Goal: Task Accomplishment & Management: Manage account settings

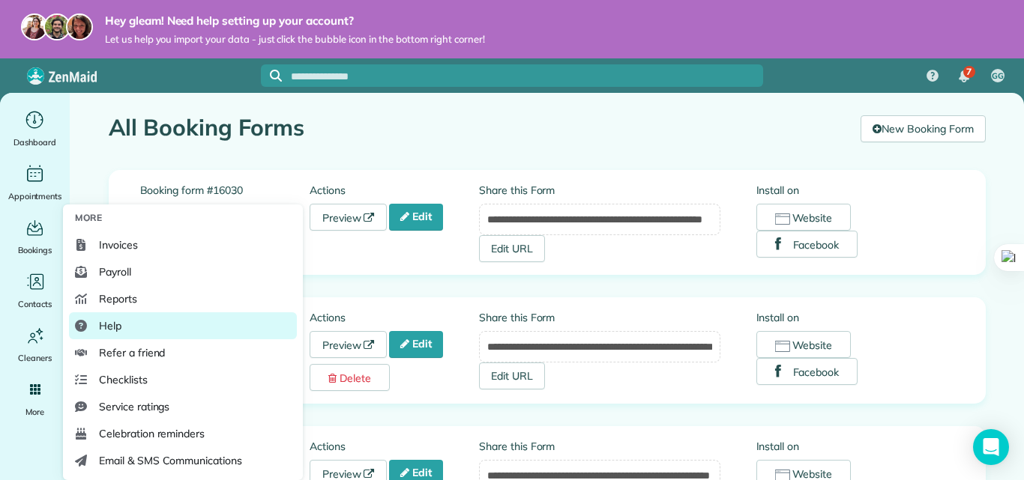
click at [112, 328] on span "Help" at bounding box center [110, 326] width 22 height 15
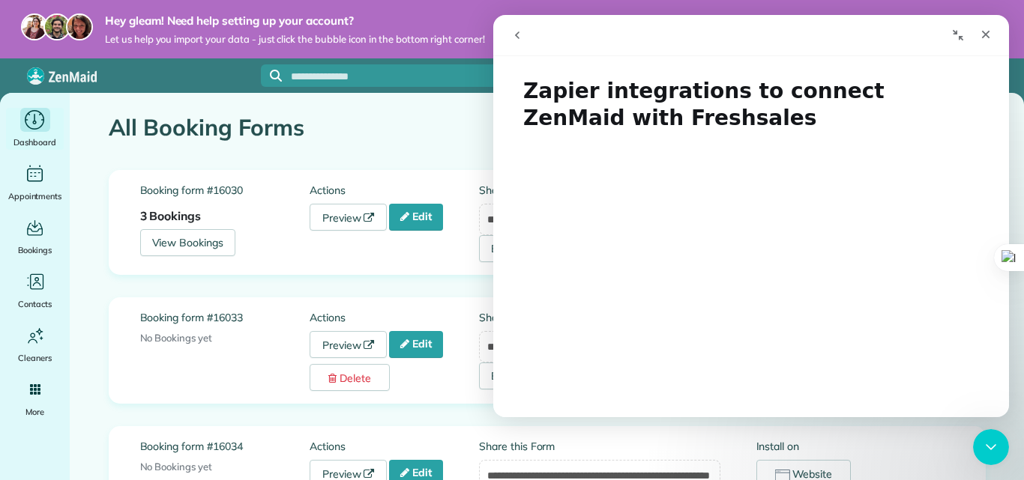
click at [34, 131] on div "Main" at bounding box center [35, 120] width 30 height 24
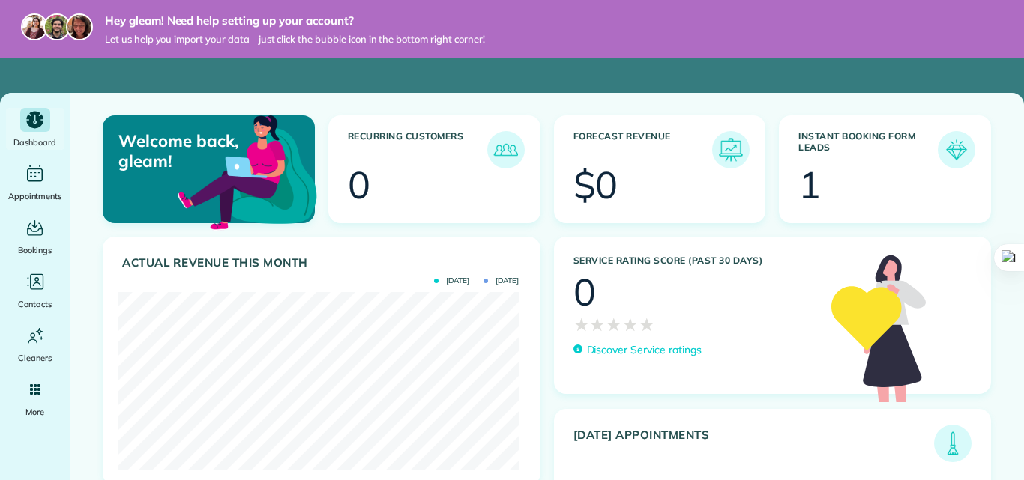
scroll to position [178, 400]
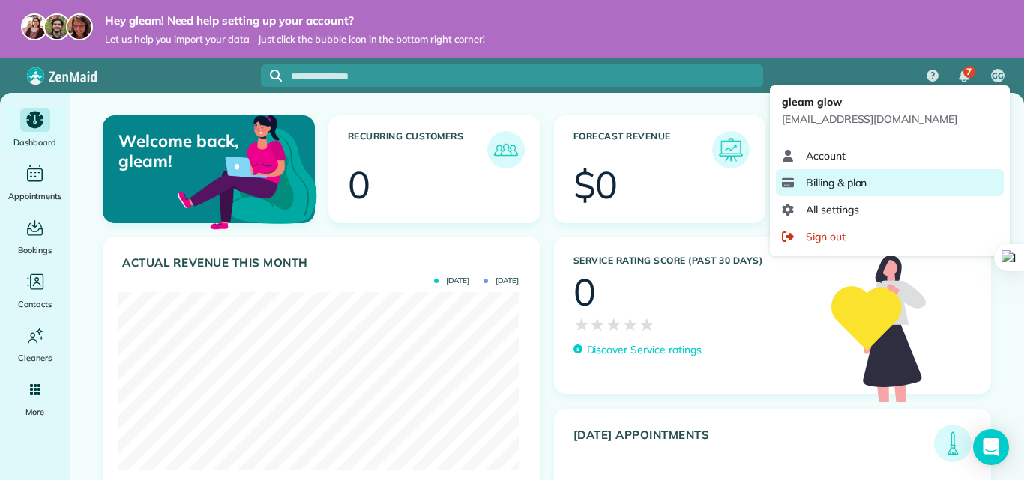
click at [823, 192] on link "Billing & plan" at bounding box center [890, 182] width 228 height 27
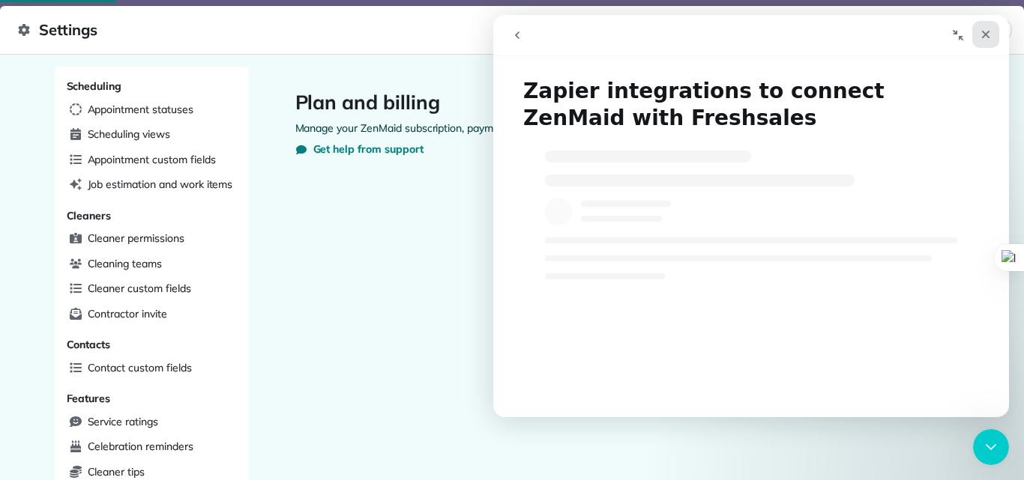
click at [987, 36] on icon "Close" at bounding box center [986, 35] width 8 height 8
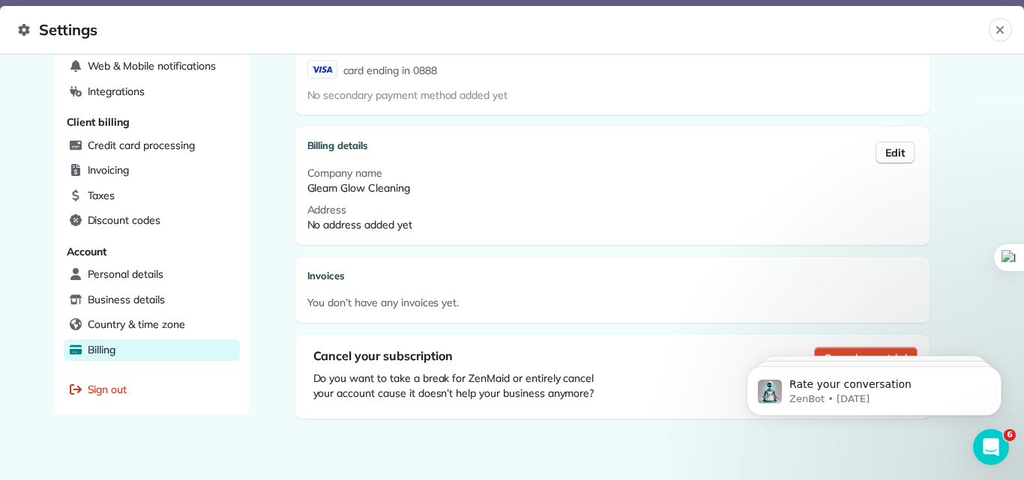
scroll to position [491, 0]
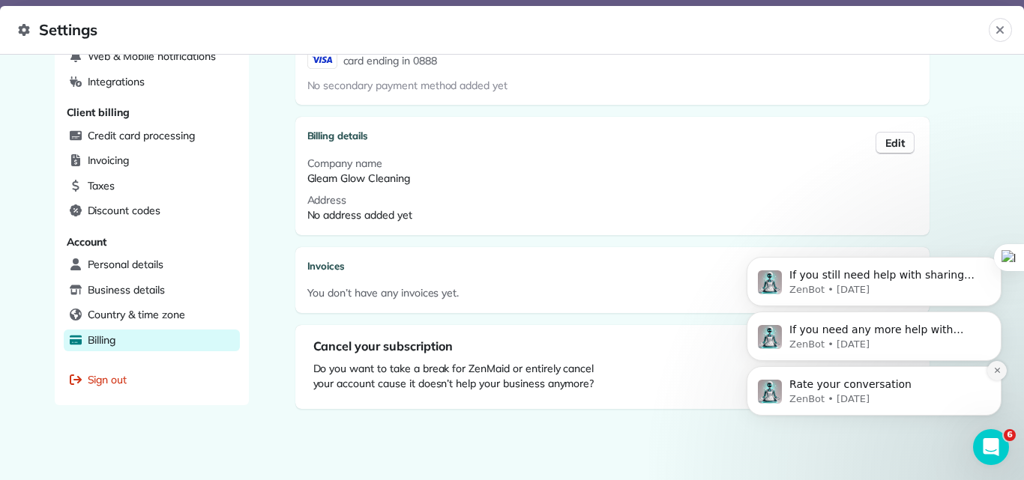
click at [998, 373] on icon "Dismiss notification" at bounding box center [997, 370] width 8 height 8
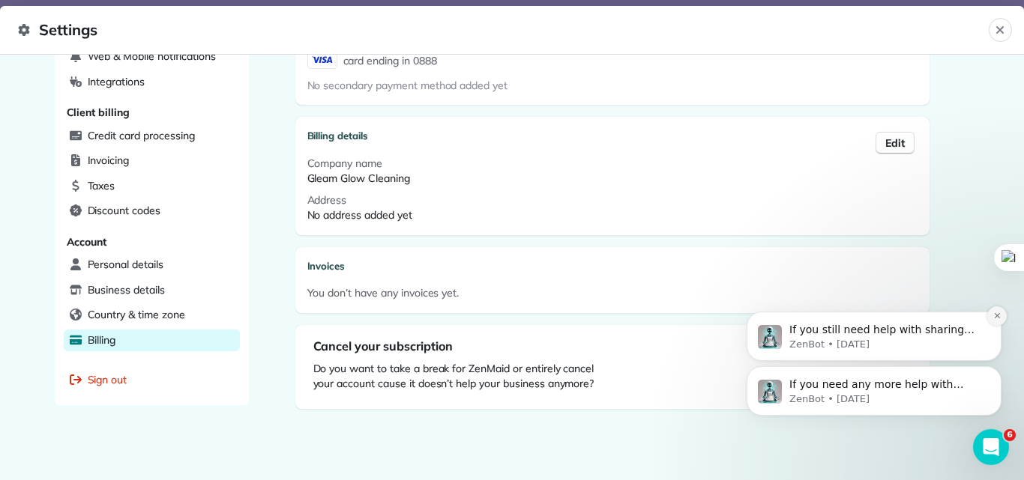
click at [998, 320] on icon "Dismiss notification" at bounding box center [997, 316] width 8 height 8
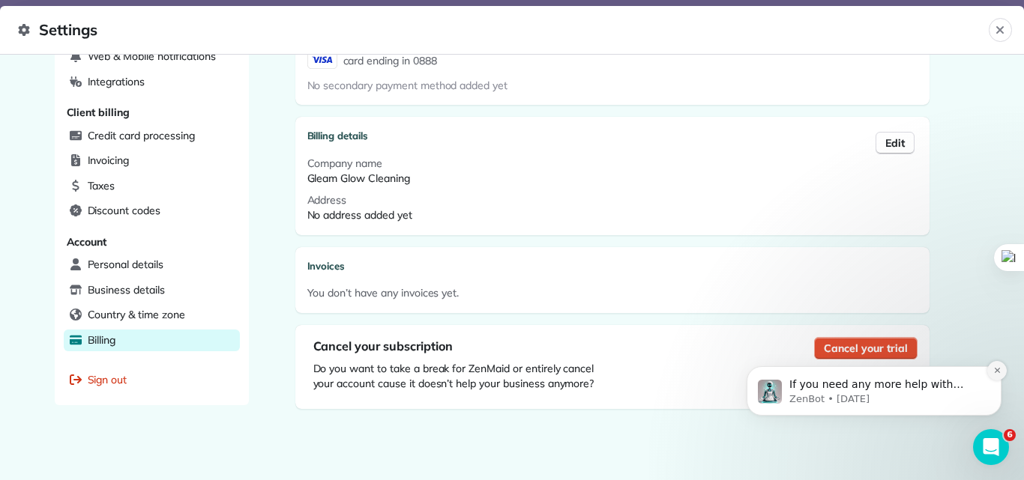
click at [997, 372] on icon "Dismiss notification" at bounding box center [997, 370] width 8 height 8
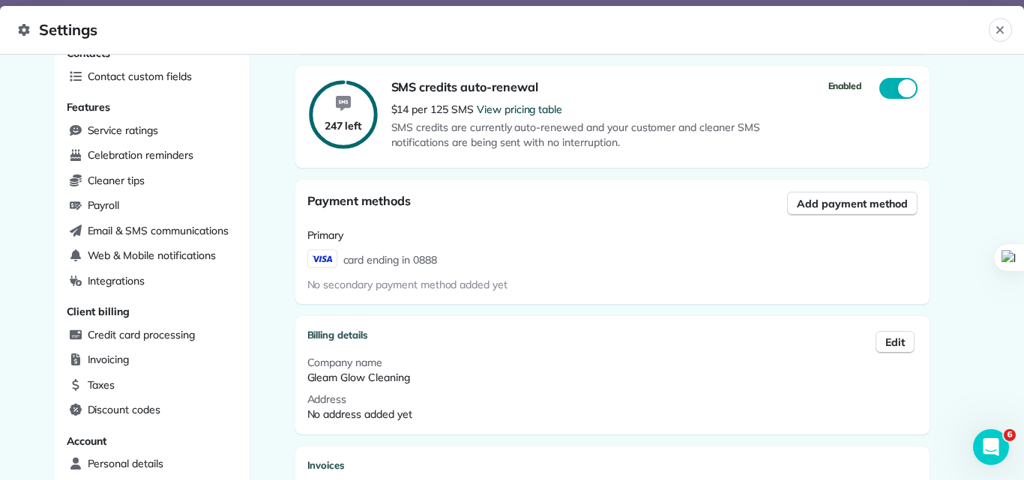
scroll to position [267, 0]
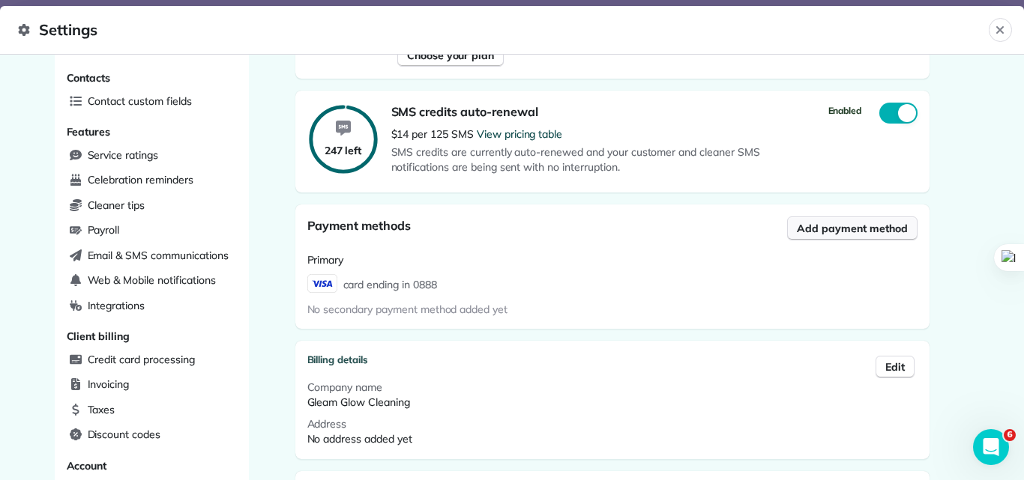
click at [847, 235] on span "Add payment method" at bounding box center [852, 228] width 110 height 15
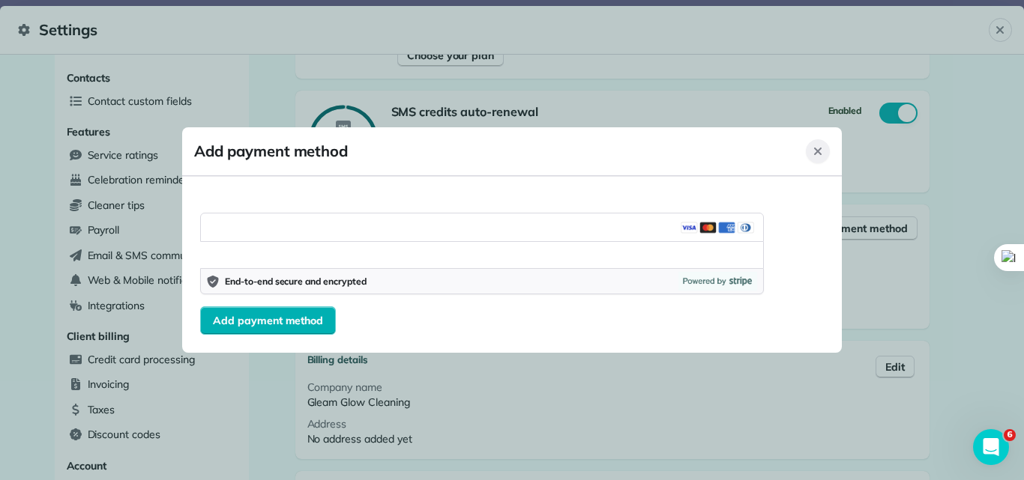
click at [814, 157] on icon "Close" at bounding box center [818, 151] width 12 height 12
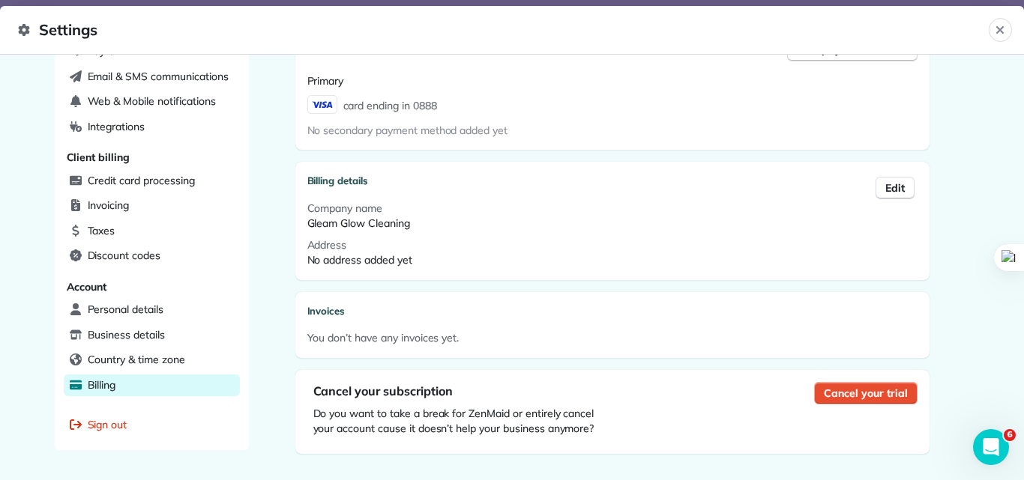
scroll to position [491, 0]
